Goal: Answer question/provide support: Share knowledge or assist other users

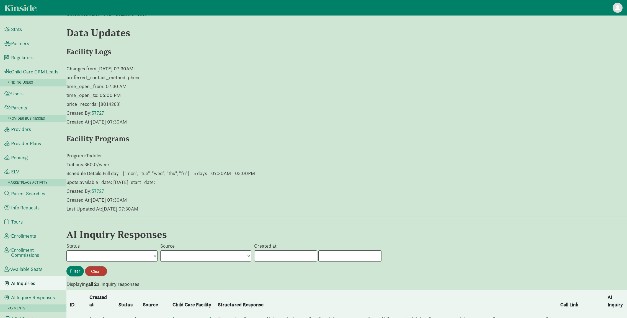
scroll to position [188, 0]
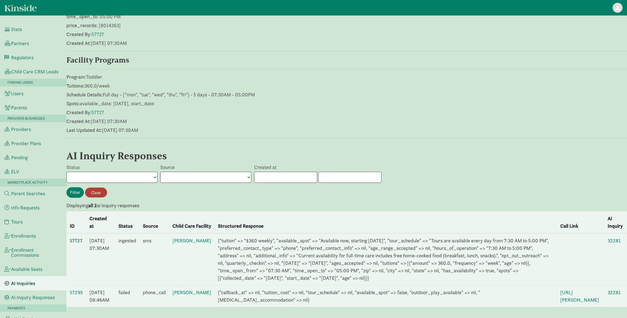
click at [77, 237] on link "57727" at bounding box center [76, 240] width 13 height 6
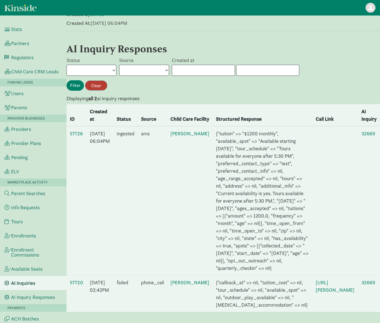
scroll to position [251, 0]
click at [76, 130] on link "57726" at bounding box center [76, 133] width 13 height 6
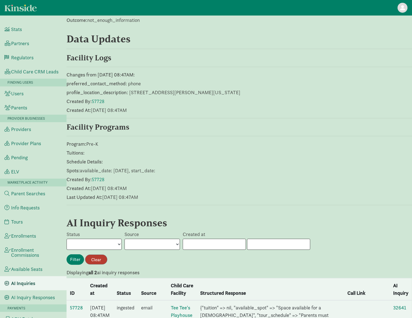
scroll to position [290, 0]
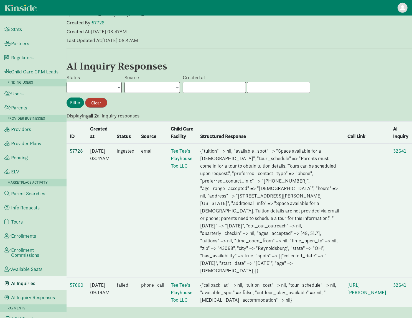
click at [79, 148] on link "57728" at bounding box center [76, 151] width 13 height 6
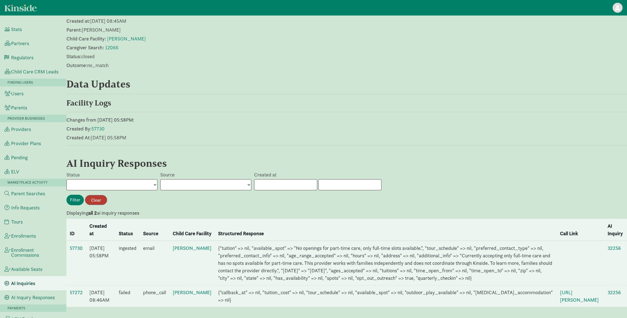
scroll to position [58, 0]
click at [74, 245] on link "57730" at bounding box center [76, 248] width 13 height 6
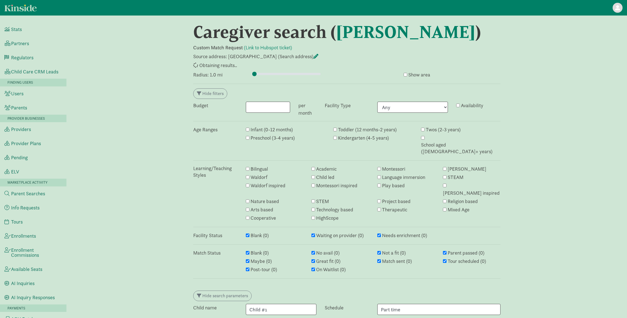
type input "1"
select select "closed"
select select "awaiting_response"
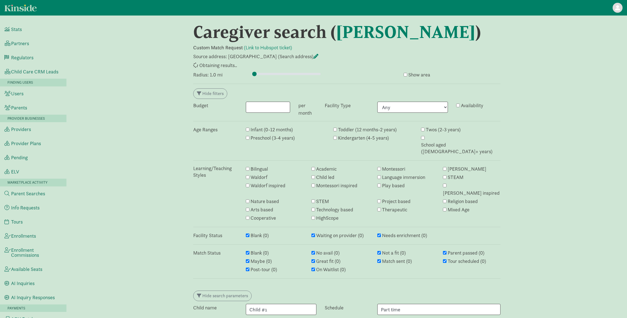
select select "awaiting_response"
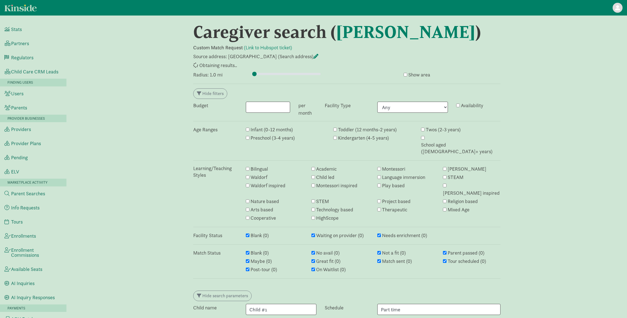
select select "awaiting_response"
select select "closed"
select select "awaiting_response"
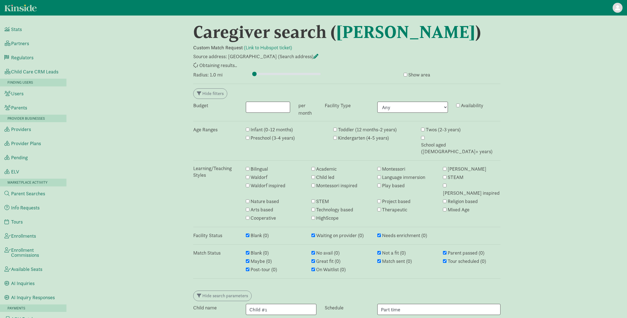
select select "awaiting_response"
select select "closed"
select select "awaiting_response"
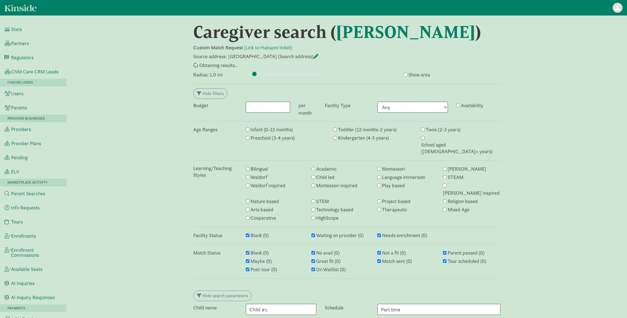
select select "awaiting_response"
select select "not_a_fit"
select select "closed"
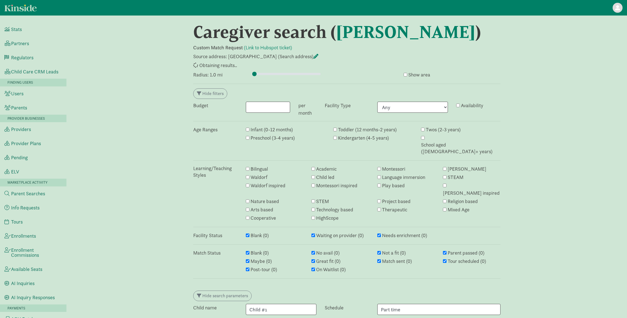
select select "awaiting_response"
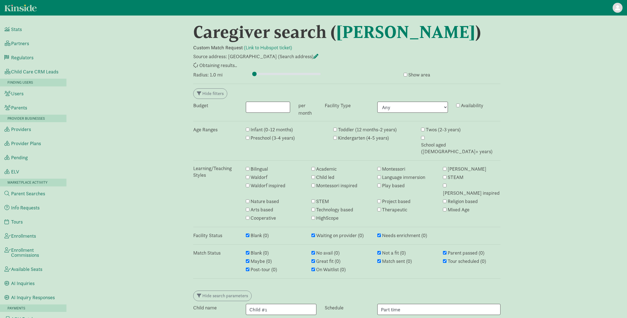
select select "awaiting_response"
select select "no_avail"
select select "closed"
select select "awaiting_response"
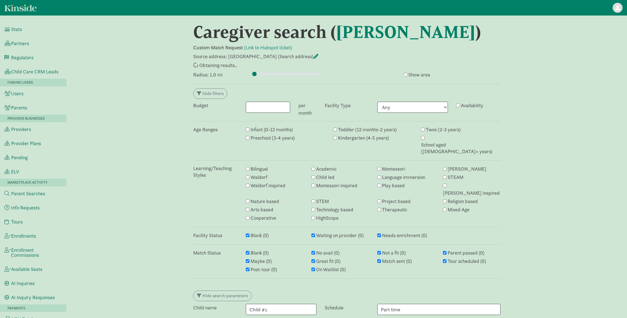
select select "awaiting_response"
select select "closed"
select select "awaiting_response"
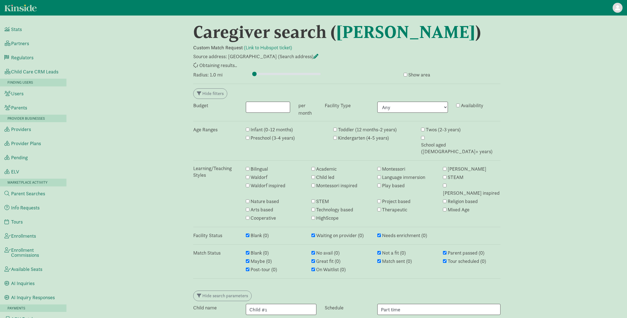
select select "awaiting_response"
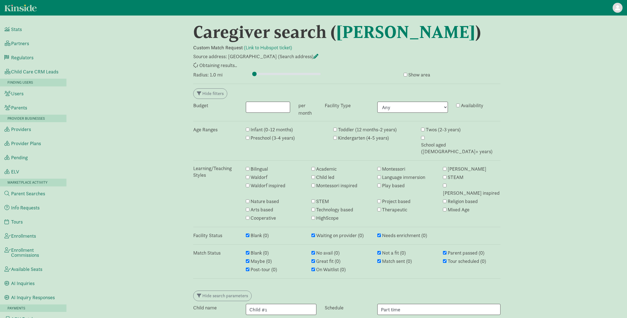
select select "awaiting_response"
select select "closed"
select select "awaiting_response"
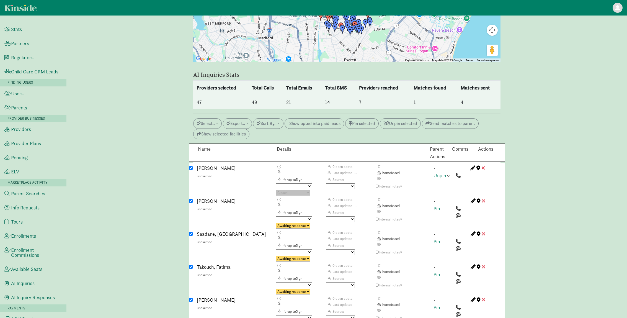
scroll to position [1082, 0]
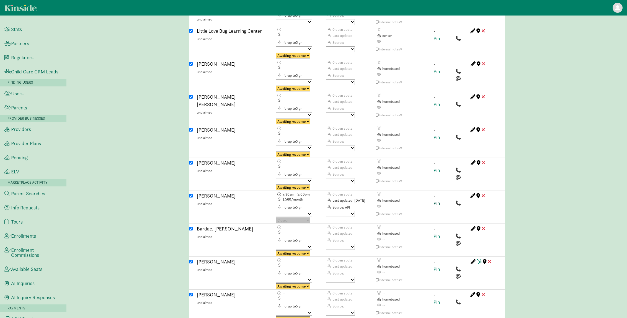
click at [437, 200] on link "Pin" at bounding box center [437, 203] width 6 height 6
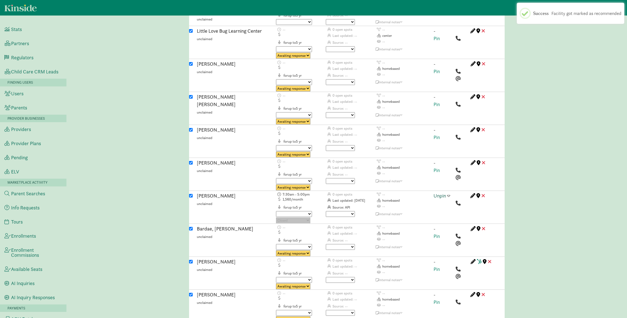
click at [448, 193] on span at bounding box center [448, 195] width 3 height 5
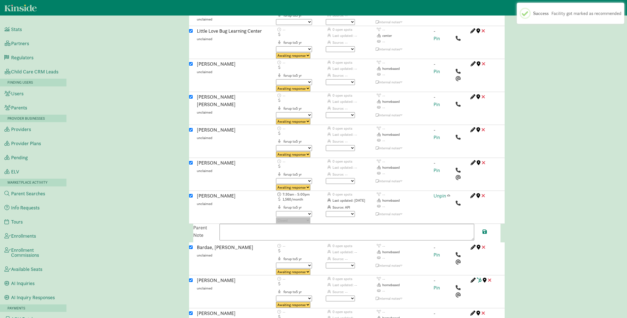
click at [329, 224] on textarea at bounding box center [347, 232] width 255 height 17
paste textarea "Current availability for full-time care includes free home-cooked food (breakfa…"
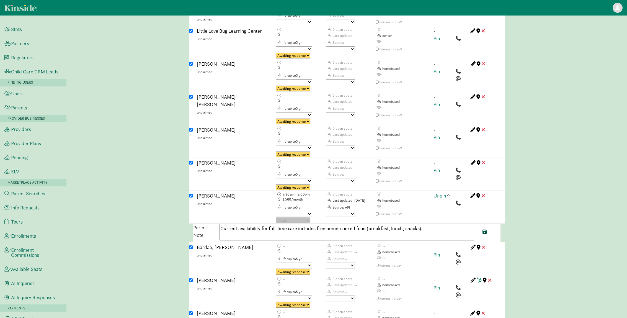
type textarea "Current availability for full-time care includes free home-cooked food (breakfa…"
click at [486, 229] on span at bounding box center [485, 231] width 4 height 5
click at [449, 193] on span at bounding box center [448, 195] width 3 height 5
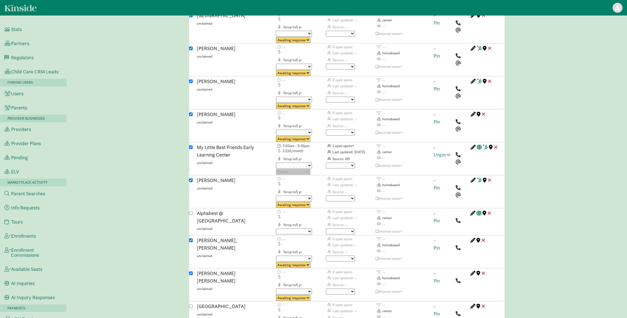
scroll to position [1866, 0]
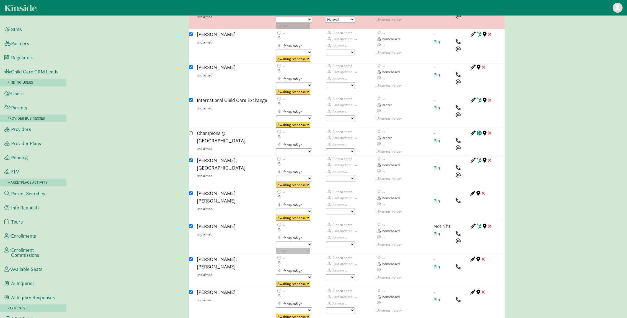
click at [438, 230] on link "Pin" at bounding box center [437, 233] width 6 height 6
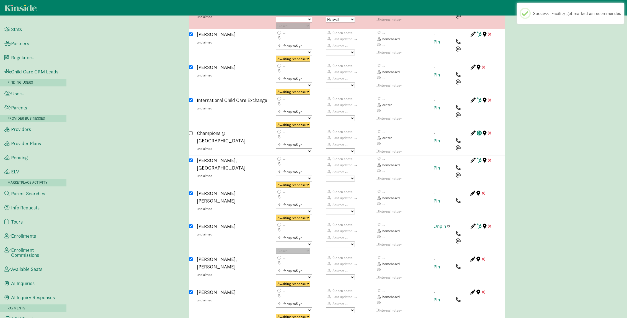
click at [449, 224] on span at bounding box center [448, 226] width 3 height 5
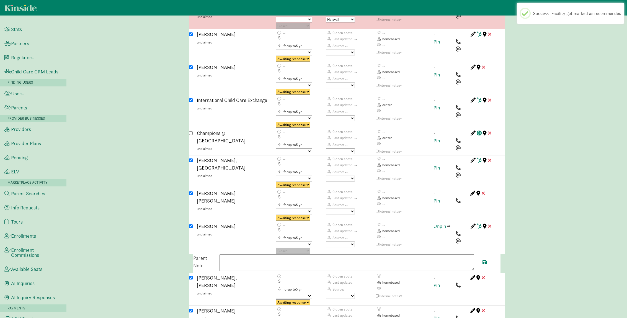
click at [374, 254] on textarea at bounding box center [347, 262] width 255 height 17
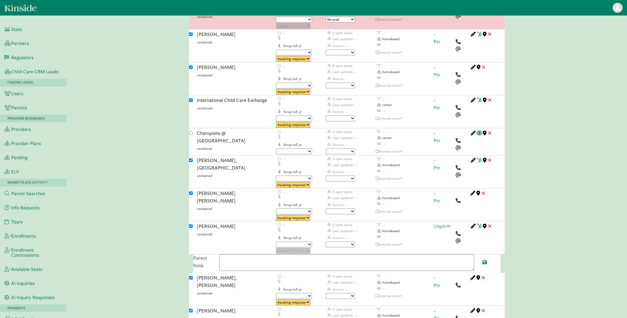
paste textarea "Currently accepting only full-time care and has no spots available for part-tim…"
type textarea "Currently accepting only full-time care and has no spots available for part-tim…"
click at [484, 260] on span at bounding box center [485, 262] width 4 height 5
drag, startPoint x: 448, startPoint y: 158, endPoint x: 448, endPoint y: 153, distance: 4.7
click at [448, 224] on span at bounding box center [448, 226] width 3 height 5
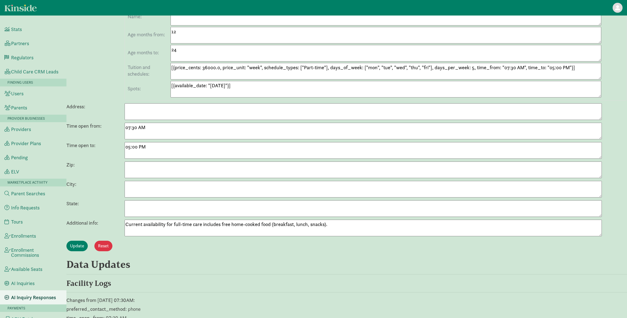
scroll to position [283, 0]
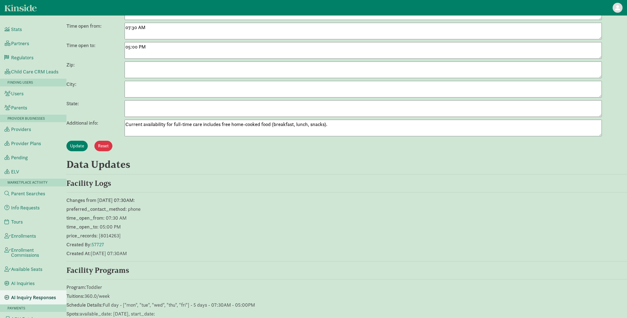
click at [203, 125] on textarea "Current availability for full-time care includes free home-cooked food (breakfa…" at bounding box center [364, 128] width 478 height 17
paste textarea "PNN - No response from 8/27. Follow up on the application Crunch Care - No resp…"
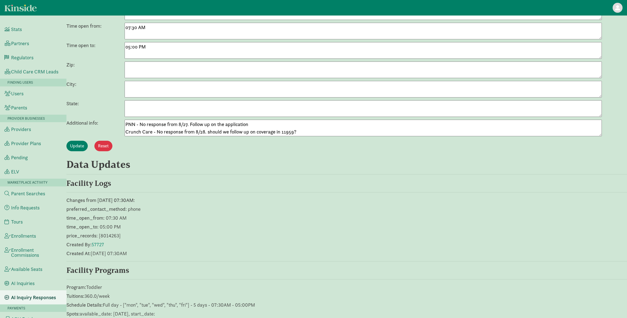
type textarea "Current availability for full-time care includes free home-cooked food (breakfa…"
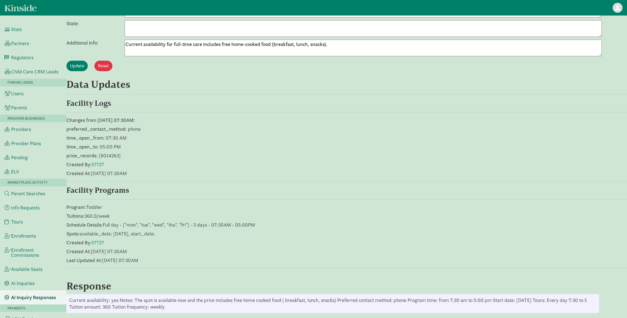
scroll to position [362, 0]
click at [199, 121] on p "Changes from 2025/08/30 07:30AM:" at bounding box center [346, 120] width 561 height 7
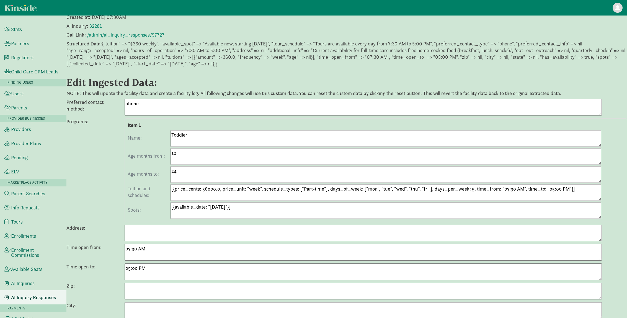
scroll to position [0, 0]
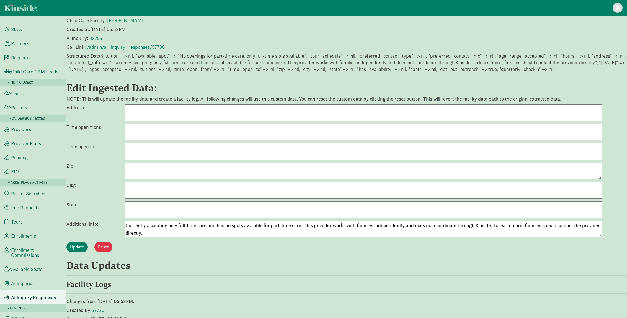
scroll to position [54, 0]
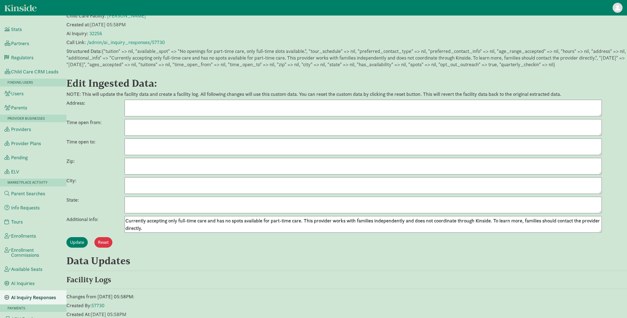
drag, startPoint x: 253, startPoint y: 224, endPoint x: 109, endPoint y: 214, distance: 143.9
click at [109, 214] on div "Address: Time open from: Time open to: Zip: City: State: Additional info: Curre…" at bounding box center [346, 166] width 561 height 133
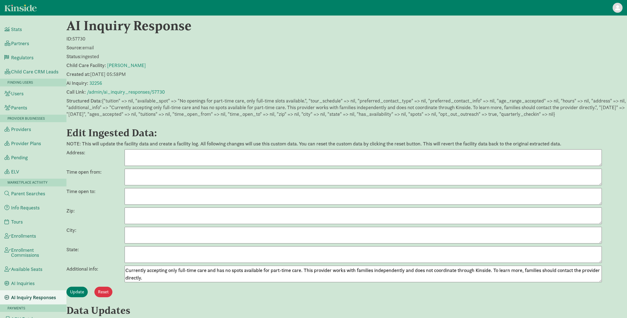
scroll to position [0, 0]
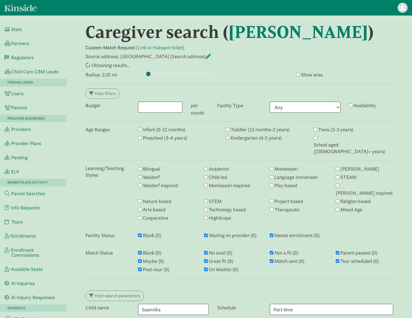
select select "awaiting_response"
select select "closed"
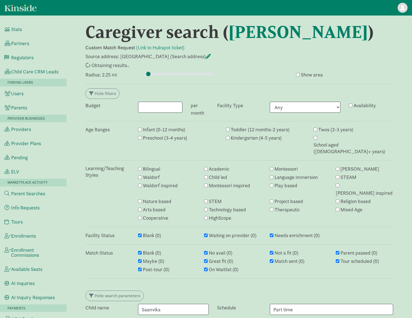
select select "closed"
select select "awaiting_response"
select select "closed"
select select "awaiting_response"
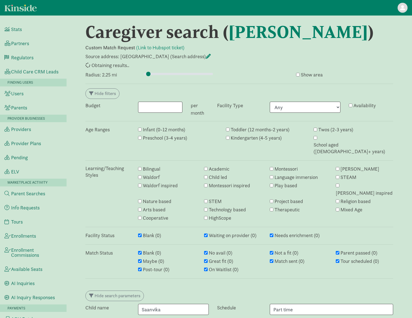
select select "awaiting_response"
select select "closed"
select select "awaiting_response"
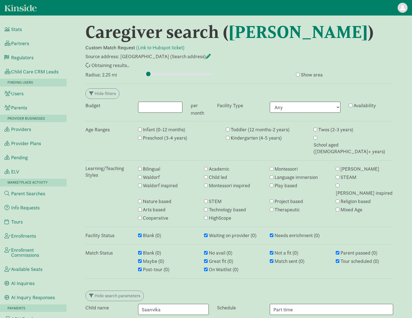
select select "awaiting_response"
select select "closed"
select select "awaiting_response"
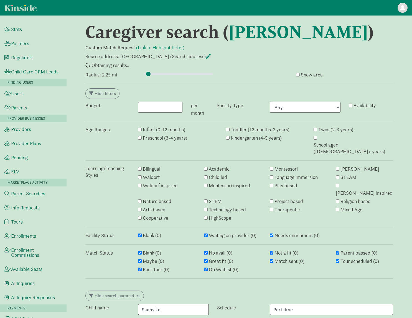
select select "awaiting_response"
select select "closed"
select select "awaiting_response"
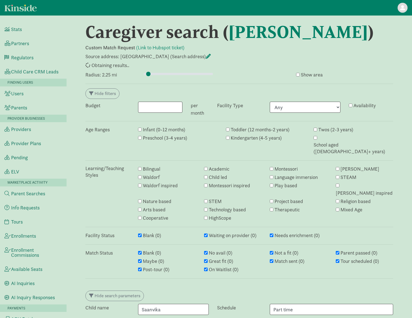
select select "no_avail"
select select "closed"
select select "awaiting_response"
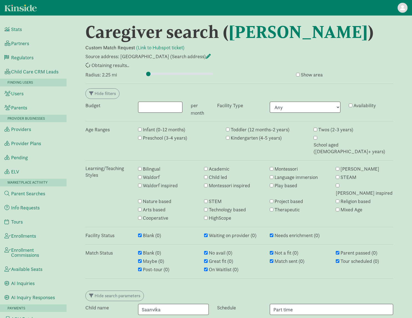
select select "awaiting_response"
select select "closed"
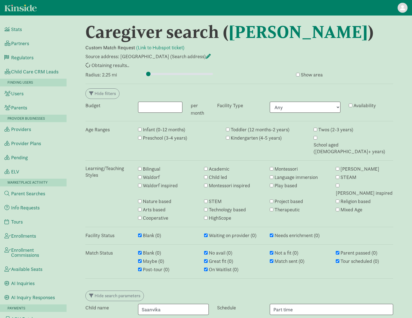
select select "awaiting_response"
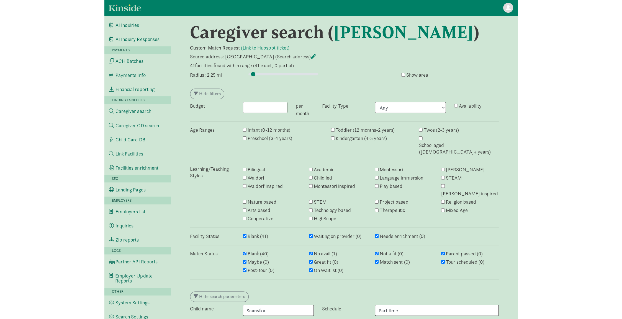
scroll to position [1253, 0]
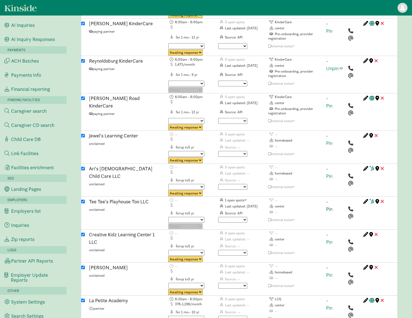
click at [326, 206] on link "Pin" at bounding box center [329, 209] width 6 height 6
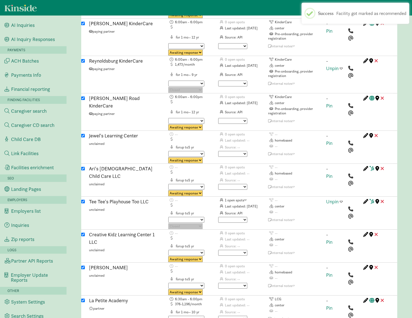
click at [340, 199] on span at bounding box center [340, 201] width 3 height 5
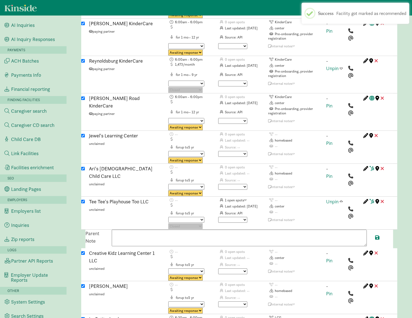
click at [284, 230] on textarea at bounding box center [239, 238] width 255 height 17
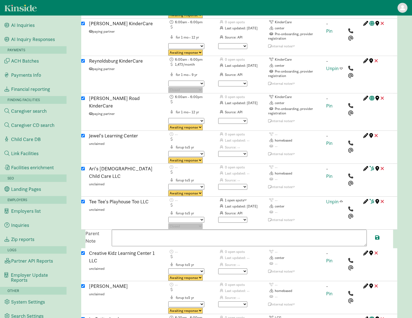
paste textarea "Space available for a 4 year old. Tuition details are not provided via email or…"
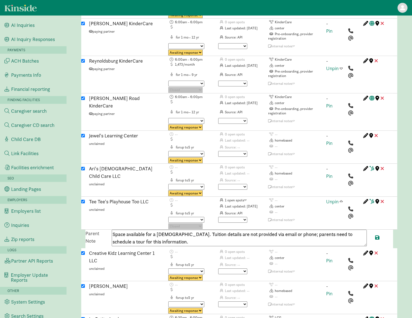
drag, startPoint x: 316, startPoint y: 191, endPoint x: 181, endPoint y: 190, distance: 134.6
click at [181, 230] on textarea "Space available for a 4-year-old. Tuition details are not provided via email or…" at bounding box center [239, 238] width 255 height 17
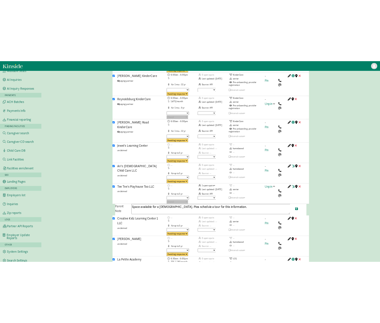
scroll to position [253, 0]
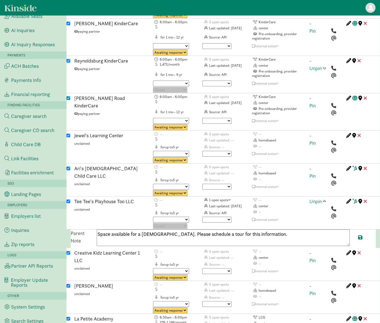
click at [262, 230] on textarea "Space available for a 4-year-old. Please schedule a tour for this information." at bounding box center [223, 238] width 253 height 17
paste textarea "16147626066"
type textarea "Space available for a 4-year-old. Please schedule a tour for this information: …"
click at [361, 235] on span at bounding box center [360, 237] width 4 height 5
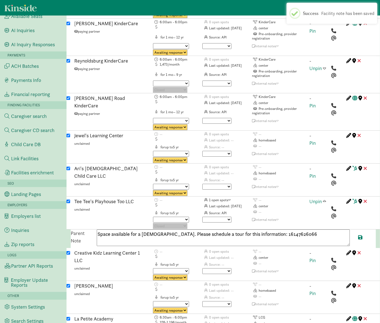
click at [326, 199] on span at bounding box center [324, 201] width 3 height 5
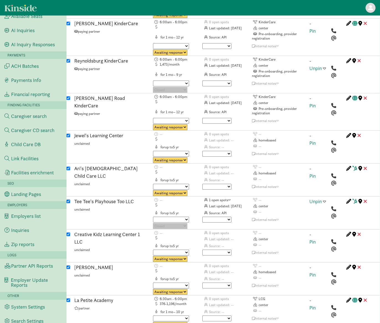
click at [324, 199] on span at bounding box center [324, 201] width 3 height 5
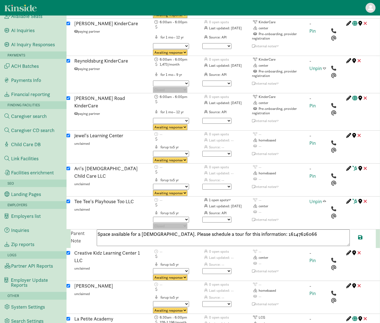
click at [325, 199] on span at bounding box center [324, 201] width 3 height 5
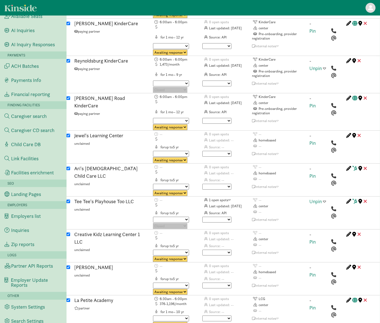
click at [325, 199] on span at bounding box center [324, 201] width 3 height 5
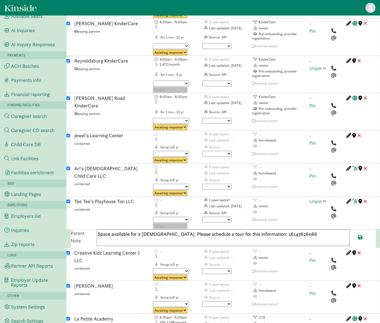
click at [325, 199] on span at bounding box center [324, 201] width 3 height 5
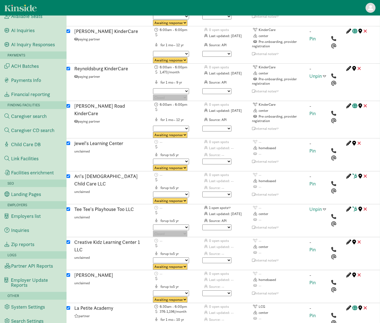
scroll to position [1245, 0]
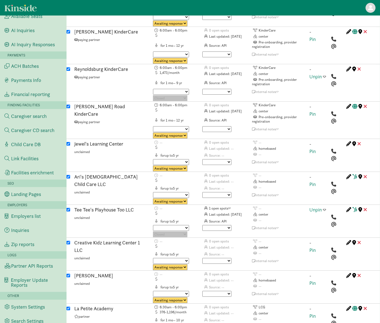
click at [324, 207] on span at bounding box center [324, 209] width 3 height 5
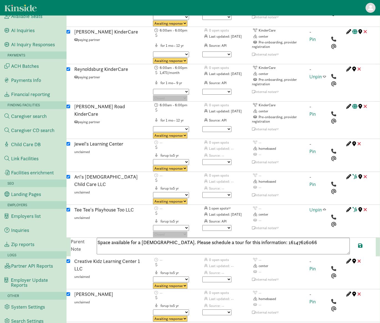
click at [324, 207] on span at bounding box center [324, 209] width 3 height 5
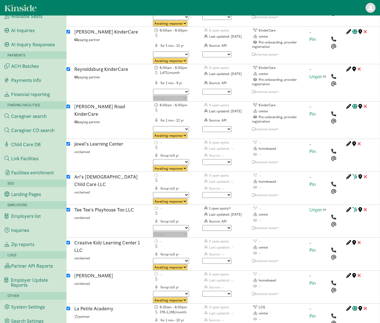
click at [325, 207] on span at bounding box center [324, 209] width 3 height 5
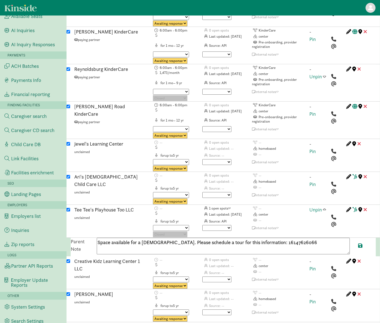
click at [325, 207] on span at bounding box center [324, 209] width 3 height 5
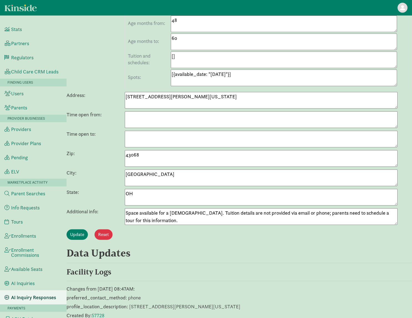
scroll to position [222, 0]
drag, startPoint x: 142, startPoint y: 211, endPoint x: 119, endPoint y: 206, distance: 23.7
click at [119, 207] on div "Additional info: Space available for a [DEMOGRAPHIC_DATA]. Tuition details are …" at bounding box center [238, 215] width 345 height 17
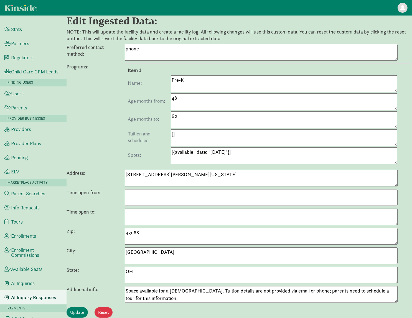
scroll to position [0, 0]
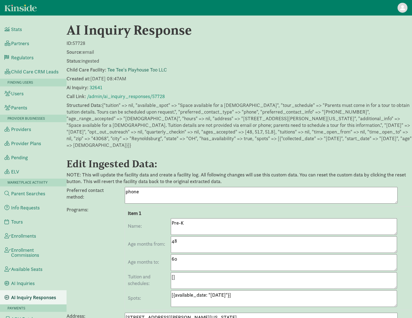
click at [133, 68] on link "Tee Tee's Playhouse Too LLC" at bounding box center [137, 69] width 60 height 6
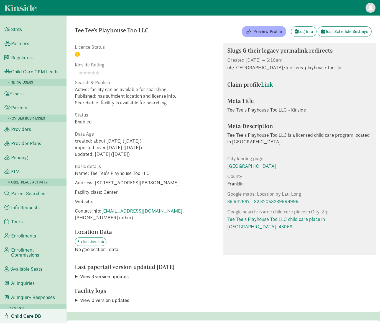
scroll to position [13, 0]
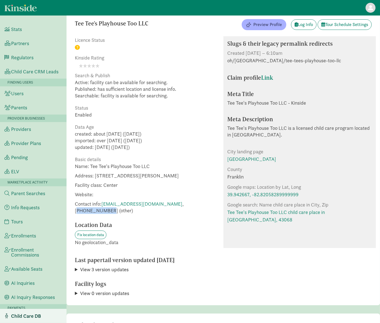
drag, startPoint x: 155, startPoint y: 203, endPoint x: 184, endPoint y: 204, distance: 28.8
click at [184, 204] on span "Contact info: ttphtoollc@gmail.com , +16147626066 (other)" at bounding box center [147, 207] width 144 height 13
copy span "16147626066"
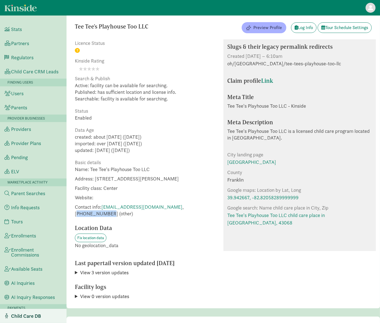
scroll to position [0, 0]
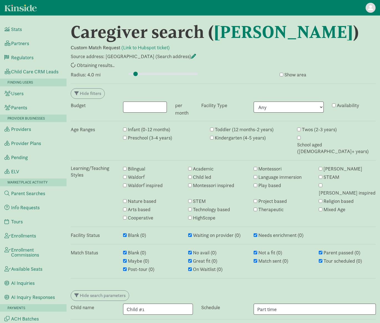
type input "4"
select select "awaiting_response"
select select "closed"
select select "awaiting_response"
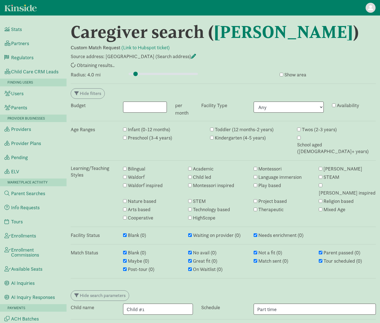
select select "awaiting_response"
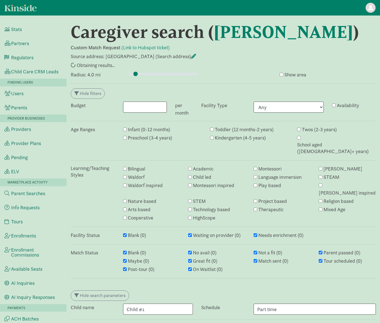
select select "awaiting_response"
select select "no_avail"
select select "closed"
select select "awaiting_response"
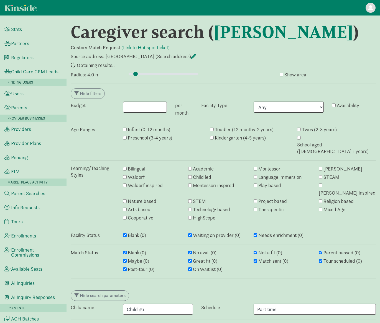
select select "awaiting_response"
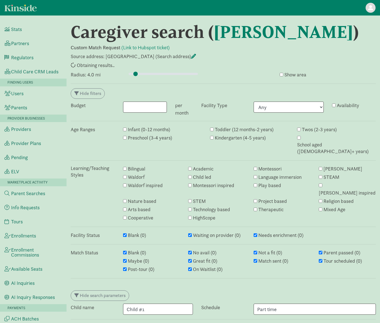
select select "closed"
select select "awaiting_response"
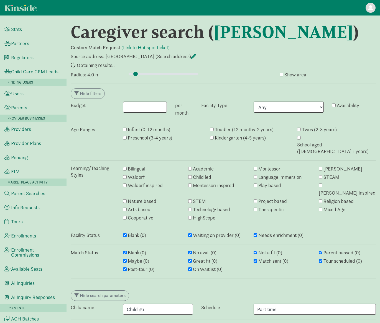
select select "awaiting_response"
select select "closed"
select select "awaiting_response"
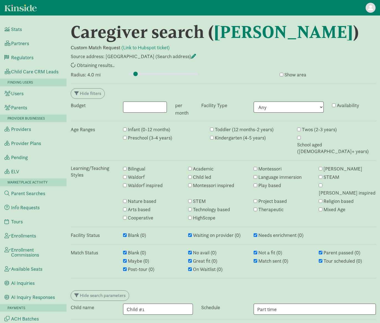
select select "awaiting_response"
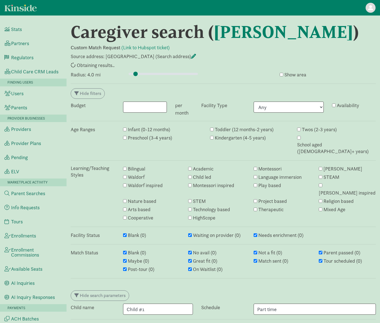
select select "awaiting_response"
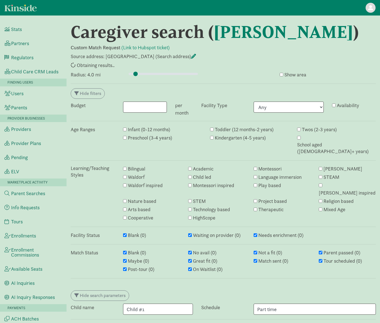
select select "awaiting_response"
select select "closed"
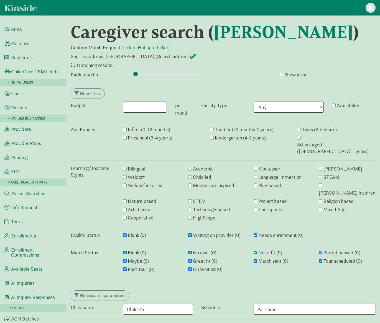
select select "awaiting_response"
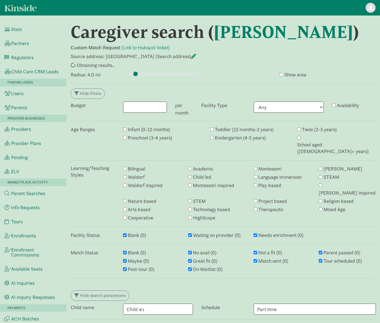
select select "awaiting_response"
select select "closed"
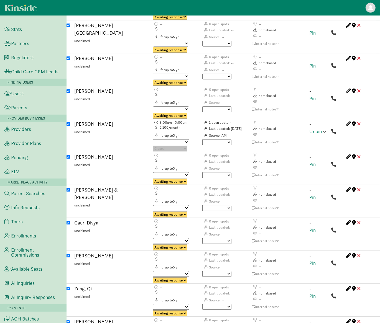
scroll to position [2208, 0]
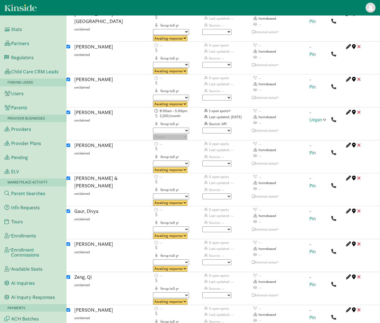
paste textarea "Current availability is yes. Tours available for everyone after 5:30 PM."
drag, startPoint x: 153, startPoint y: 291, endPoint x: 88, endPoint y: 290, distance: 65.1
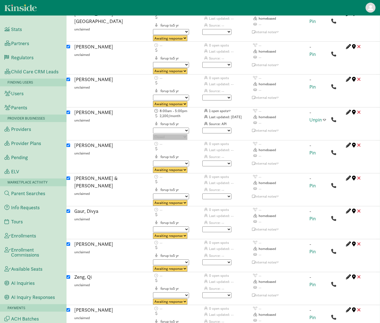
paste textarea "4087571655"
type textarea "Tours are available for everyone after 5:30 PM.4087571655"
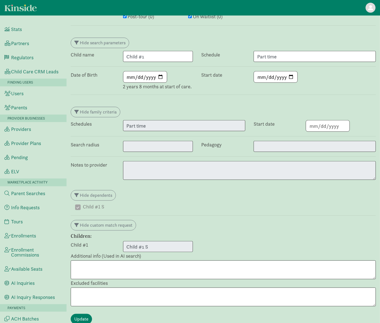
scroll to position [0, 0]
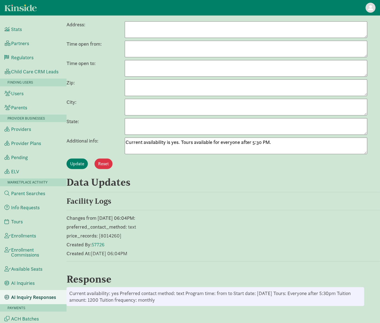
scroll to position [287, 0]
click at [160, 142] on textarea "Current availability is yes. Tours available for everyone after 5:30 PM." at bounding box center [246, 146] width 242 height 17
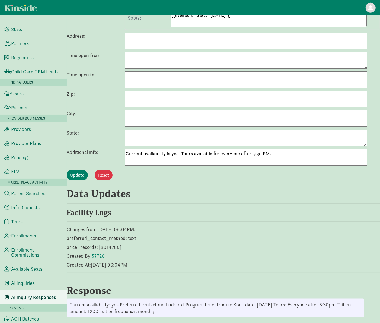
click at [226, 195] on h3 "Data Updates" at bounding box center [203, 193] width 274 height 11
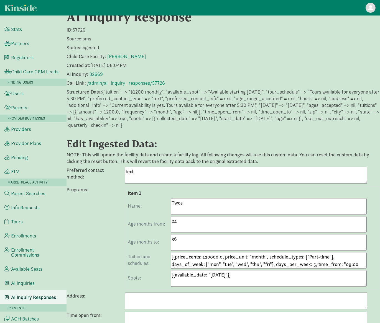
scroll to position [0, 0]
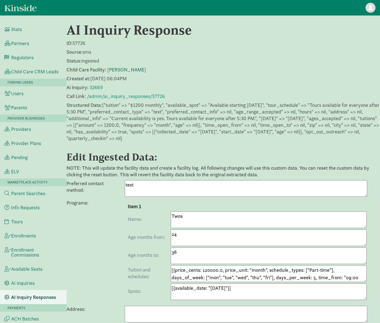
click at [136, 70] on link "[PERSON_NAME]" at bounding box center [126, 69] width 39 height 6
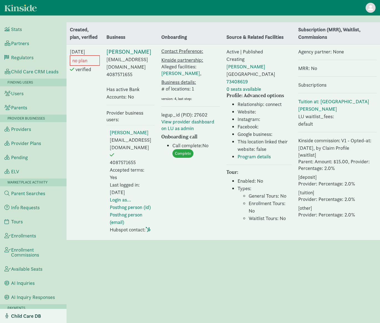
select select "237"
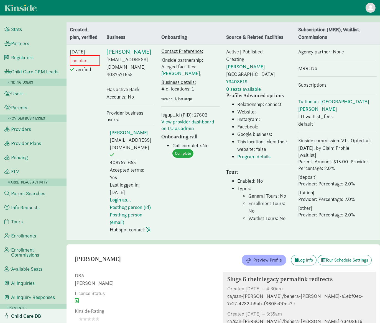
drag, startPoint x: 132, startPoint y: 75, endPoint x: 100, endPoint y: 76, distance: 31.6
click at [103, 76] on td "[PERSON_NAME] [EMAIL_ADDRESS][DOMAIN_NAME] 4087571655 Has active Bank Accounts:…" at bounding box center [130, 142] width 55 height 196
copy td "4087571655"
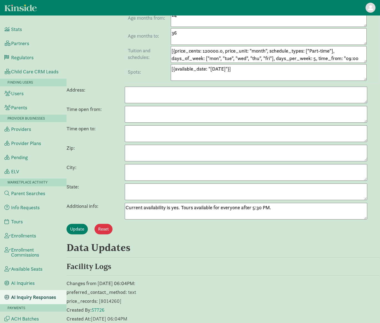
scroll to position [287, 0]
